Goal: Task Accomplishment & Management: Manage account settings

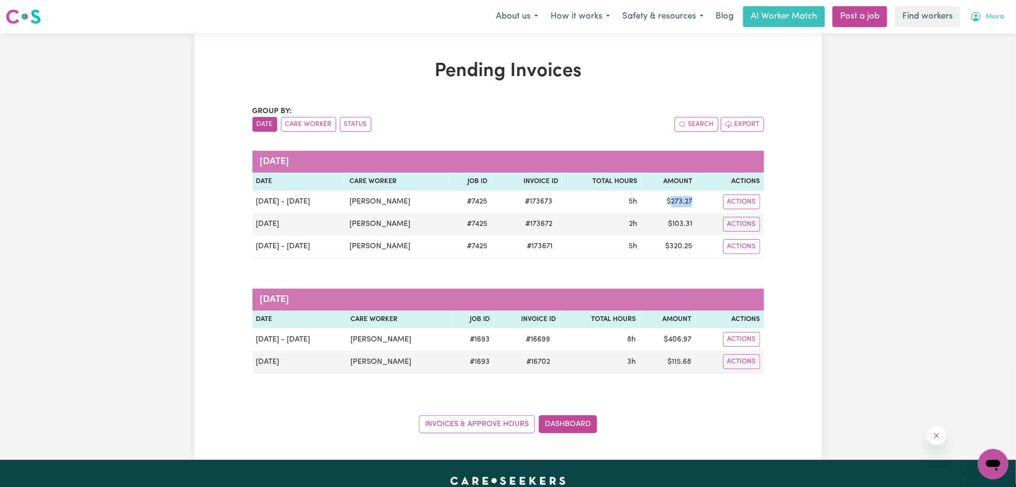
click at [973, 21] on icon "My Account" at bounding box center [976, 16] width 11 height 11
click at [971, 53] on link "Logout" at bounding box center [972, 55] width 75 height 18
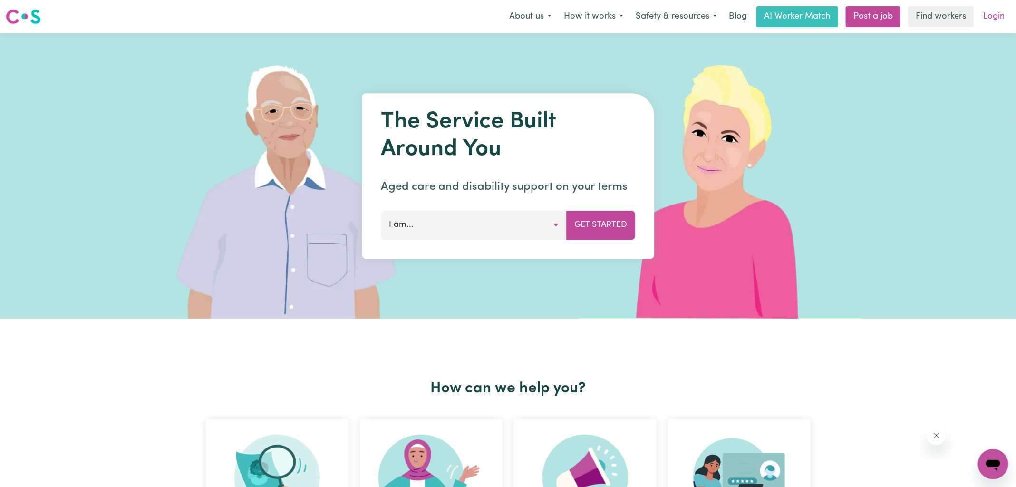
click at [1003, 13] on link "Login" at bounding box center [994, 16] width 33 height 21
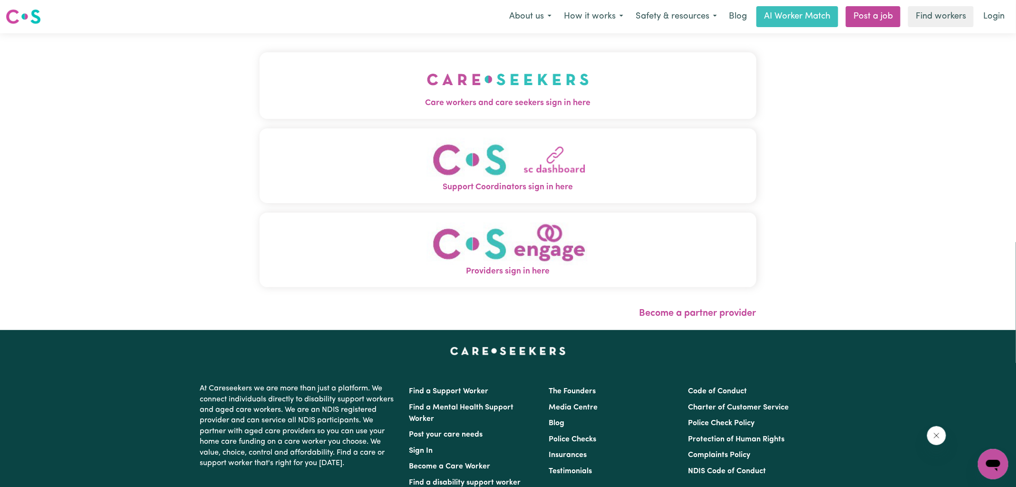
click at [433, 108] on span "Care workers and care seekers sign in here" at bounding box center [508, 103] width 497 height 12
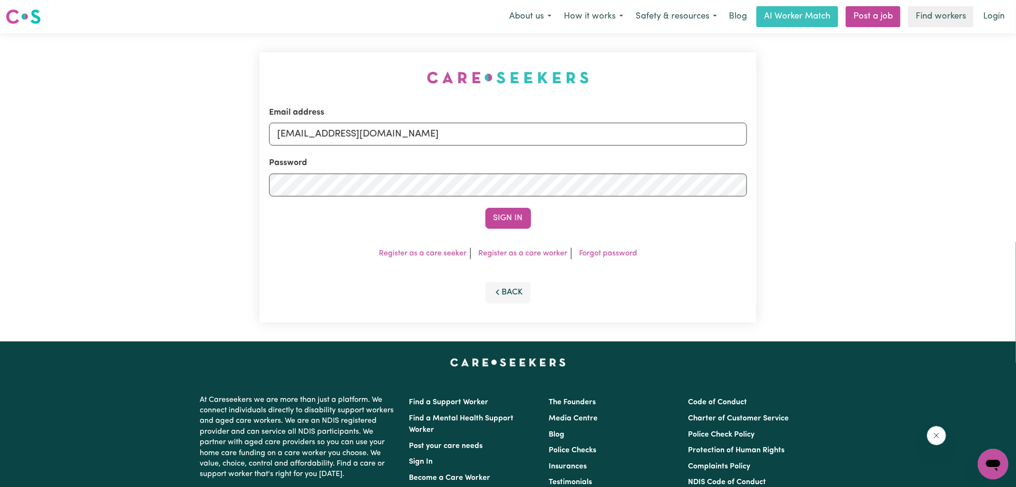
drag, startPoint x: 326, startPoint y: 52, endPoint x: 393, endPoint y: 87, distance: 75.1
click at [326, 52] on div "Email address [EMAIL_ADDRESS][DOMAIN_NAME] Password Sign In Register as a care …" at bounding box center [508, 187] width 508 height 308
drag, startPoint x: 326, startPoint y: 132, endPoint x: 789, endPoint y: 169, distance: 464.6
click at [789, 169] on div "Email address [EMAIL_ADDRESS][DOMAIN_NAME] Password Sign In Register as a care …" at bounding box center [508, 187] width 1016 height 308
type input "[EMAIL_ADDRESS][DOMAIN_NAME]"
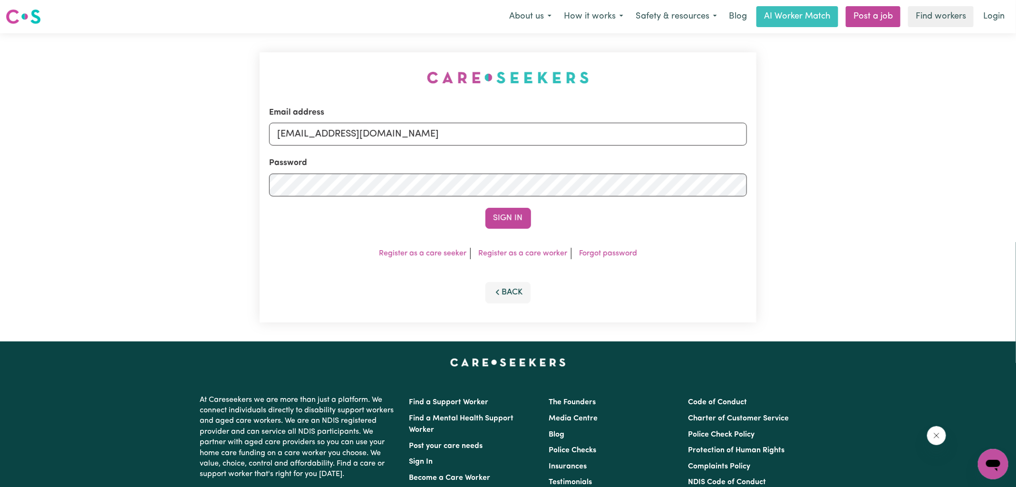
click at [485, 208] on button "Sign In" at bounding box center [508, 218] width 46 height 21
